Goal: Navigation & Orientation: Find specific page/section

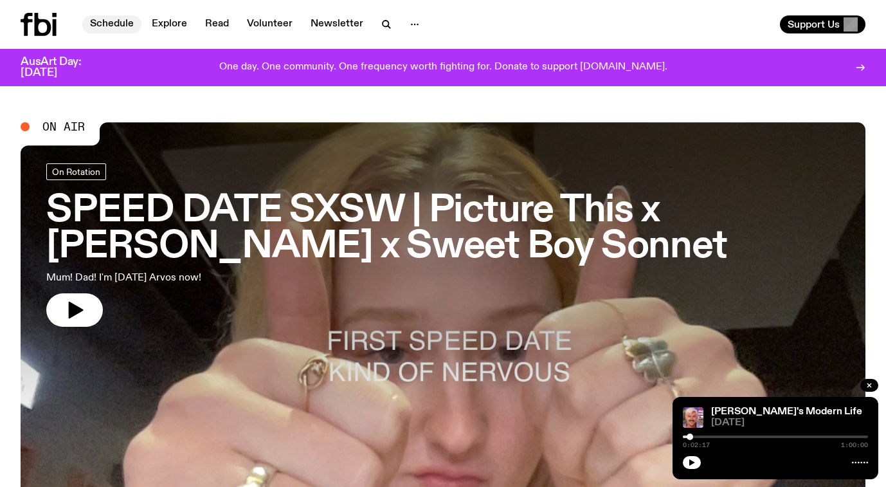
click at [96, 21] on link "Schedule" at bounding box center [111, 24] width 59 height 18
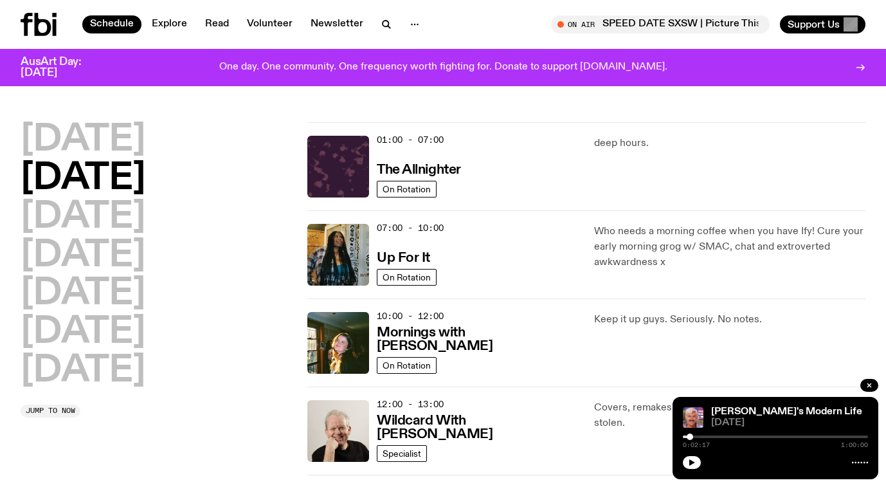
click at [39, 22] on icon at bounding box center [43, 24] width 17 height 23
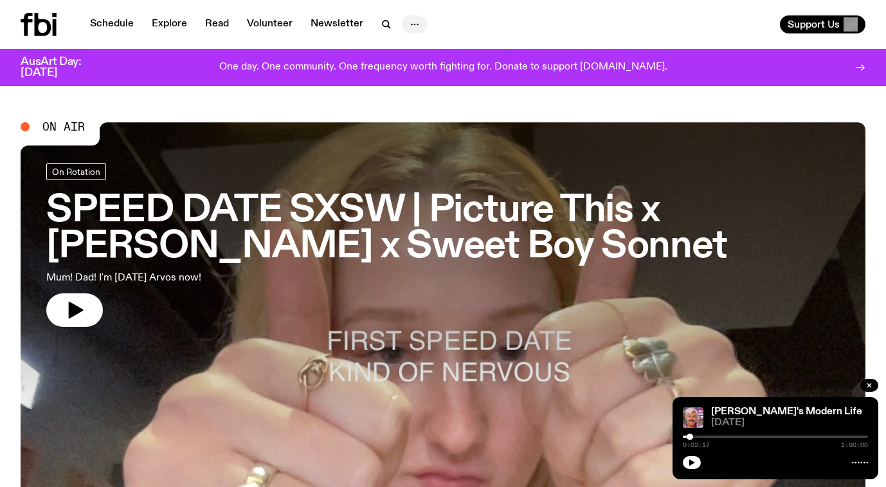
click at [418, 26] on icon "button" at bounding box center [414, 24] width 15 height 15
click at [204, 73] on div "One day. One community. One frequency worth fighting for. Donate to support [DO…" at bounding box center [443, 68] width 660 height 22
click at [159, 26] on link "Explore" at bounding box center [169, 24] width 51 height 18
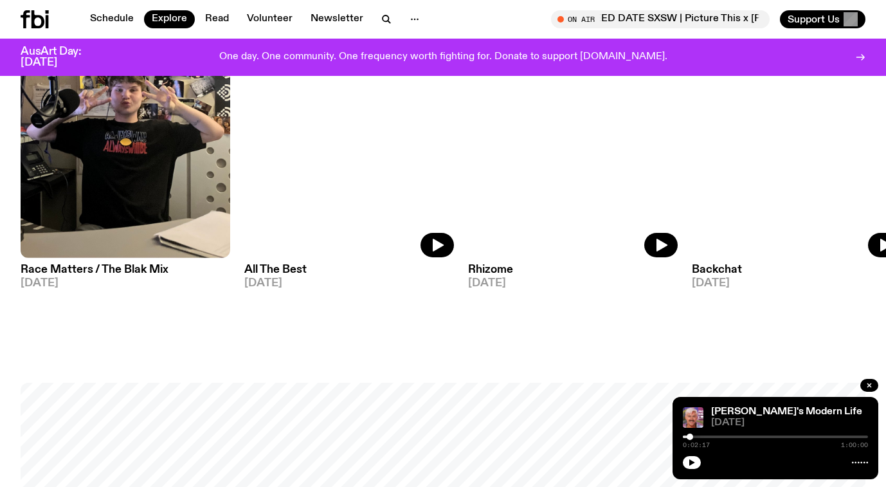
scroll to position [1588, 0]
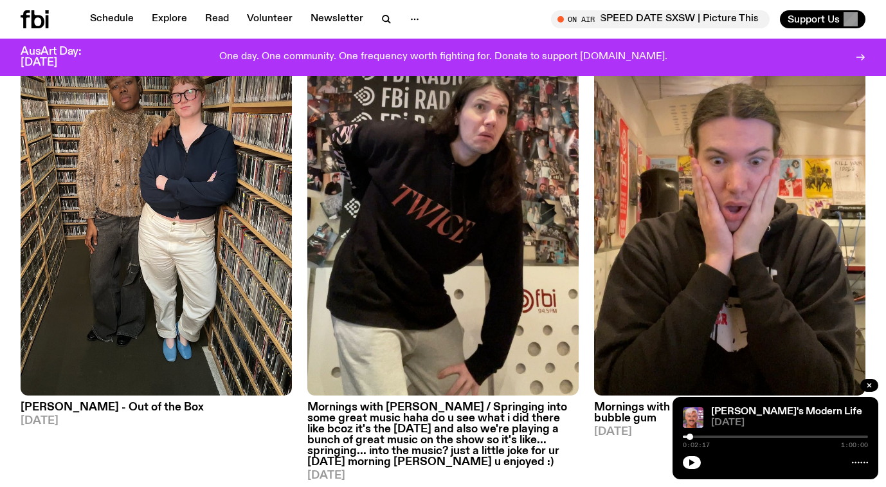
scroll to position [584, 0]
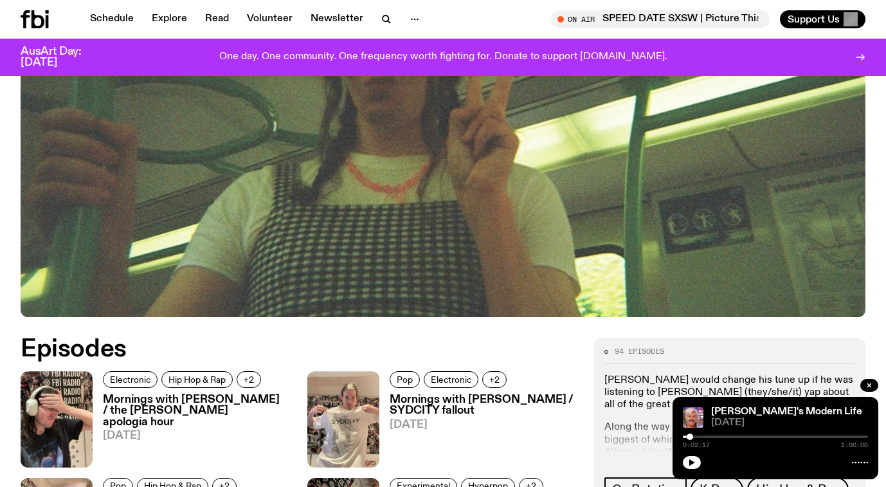
scroll to position [400, 0]
